Goal: Navigation & Orientation: Find specific page/section

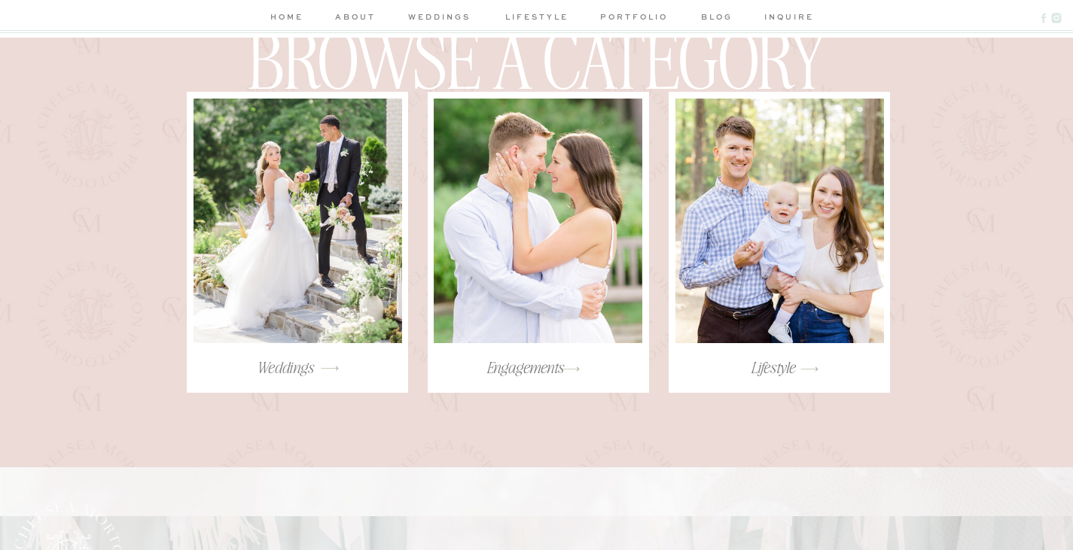
scroll to position [2937, 0]
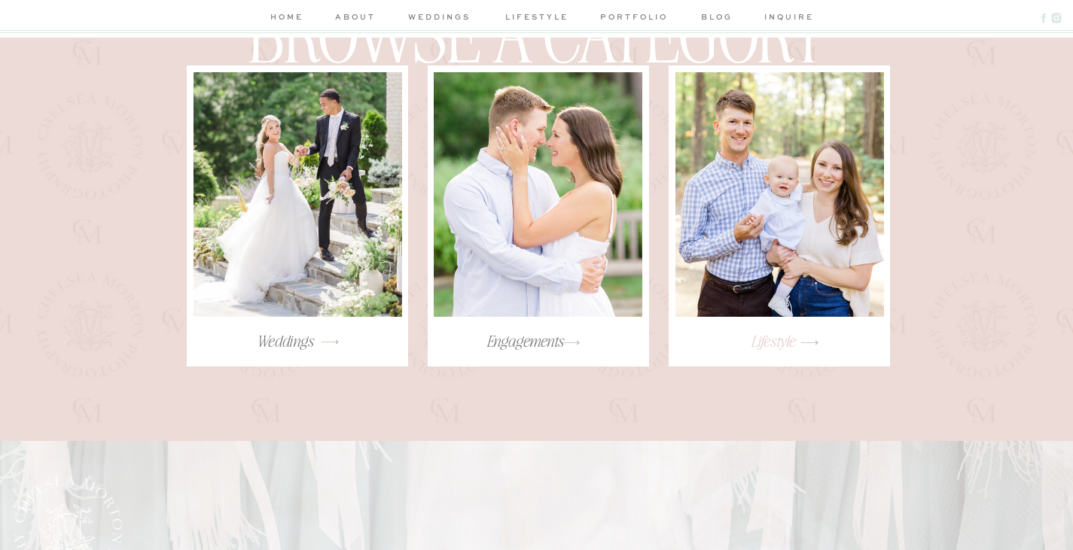
click at [785, 337] on h3 "Lifestyle" at bounding box center [773, 347] width 200 height 33
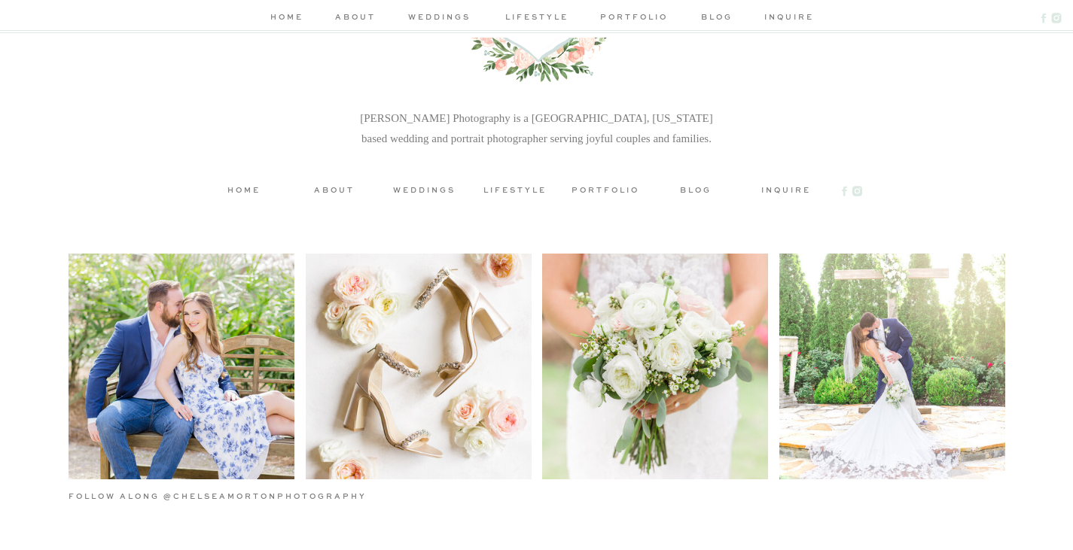
scroll to position [3196, 0]
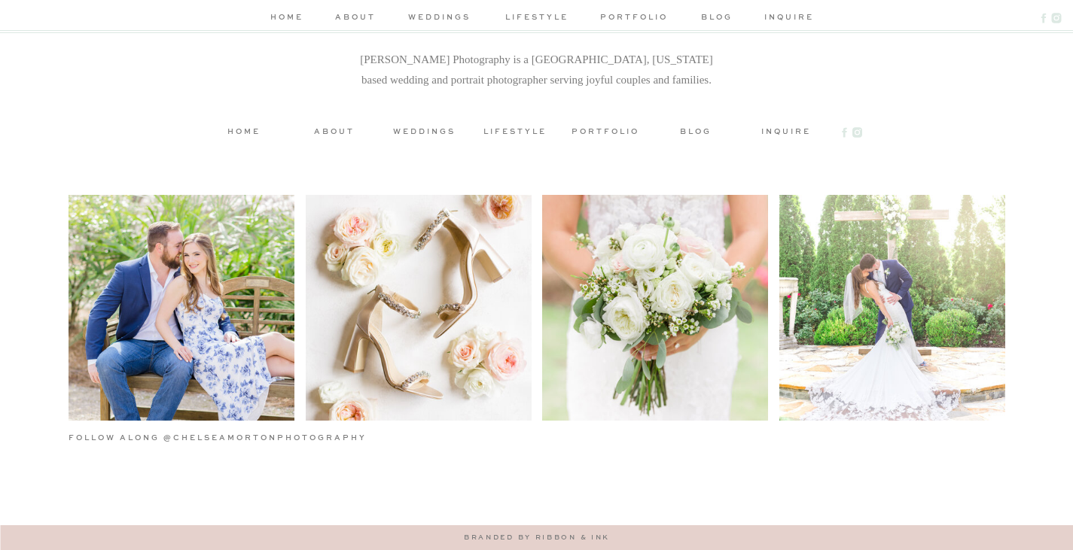
click at [505, 130] on h3 "lifestyle" at bounding box center [515, 130] width 68 height 11
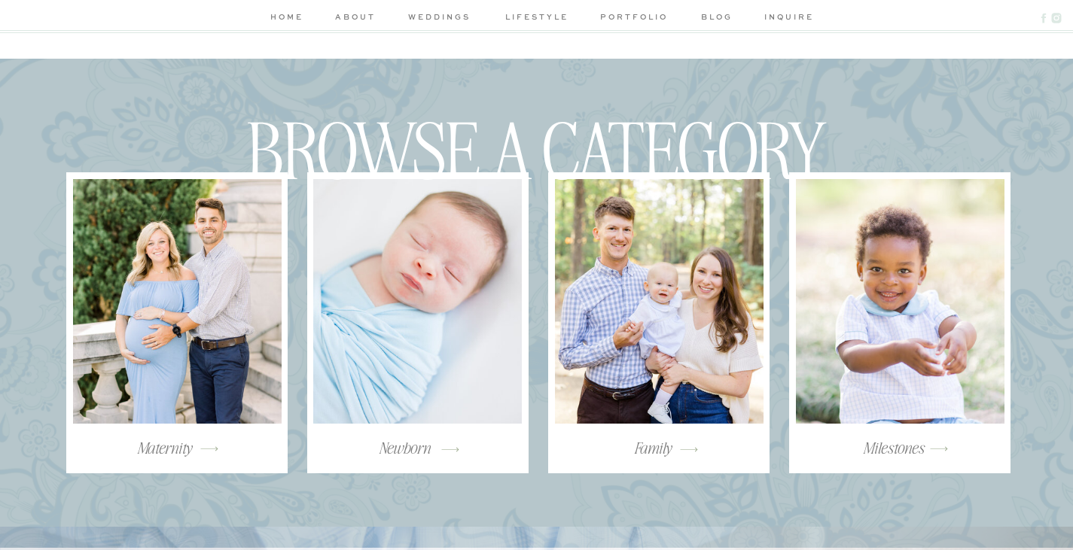
scroll to position [2485, 0]
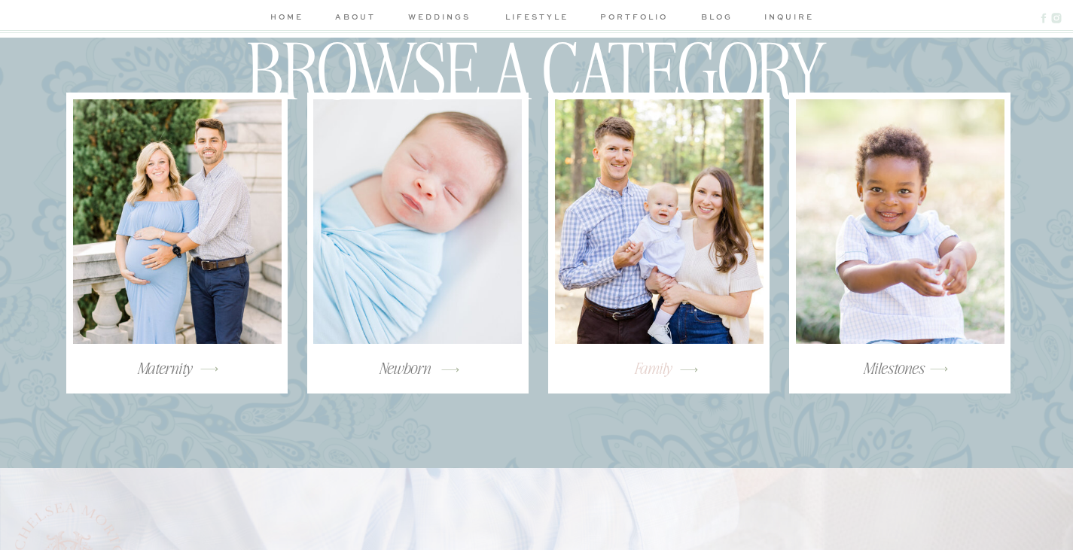
click at [645, 367] on h3 "Family" at bounding box center [653, 374] width 200 height 33
